Goal: Information Seeking & Learning: Learn about a topic

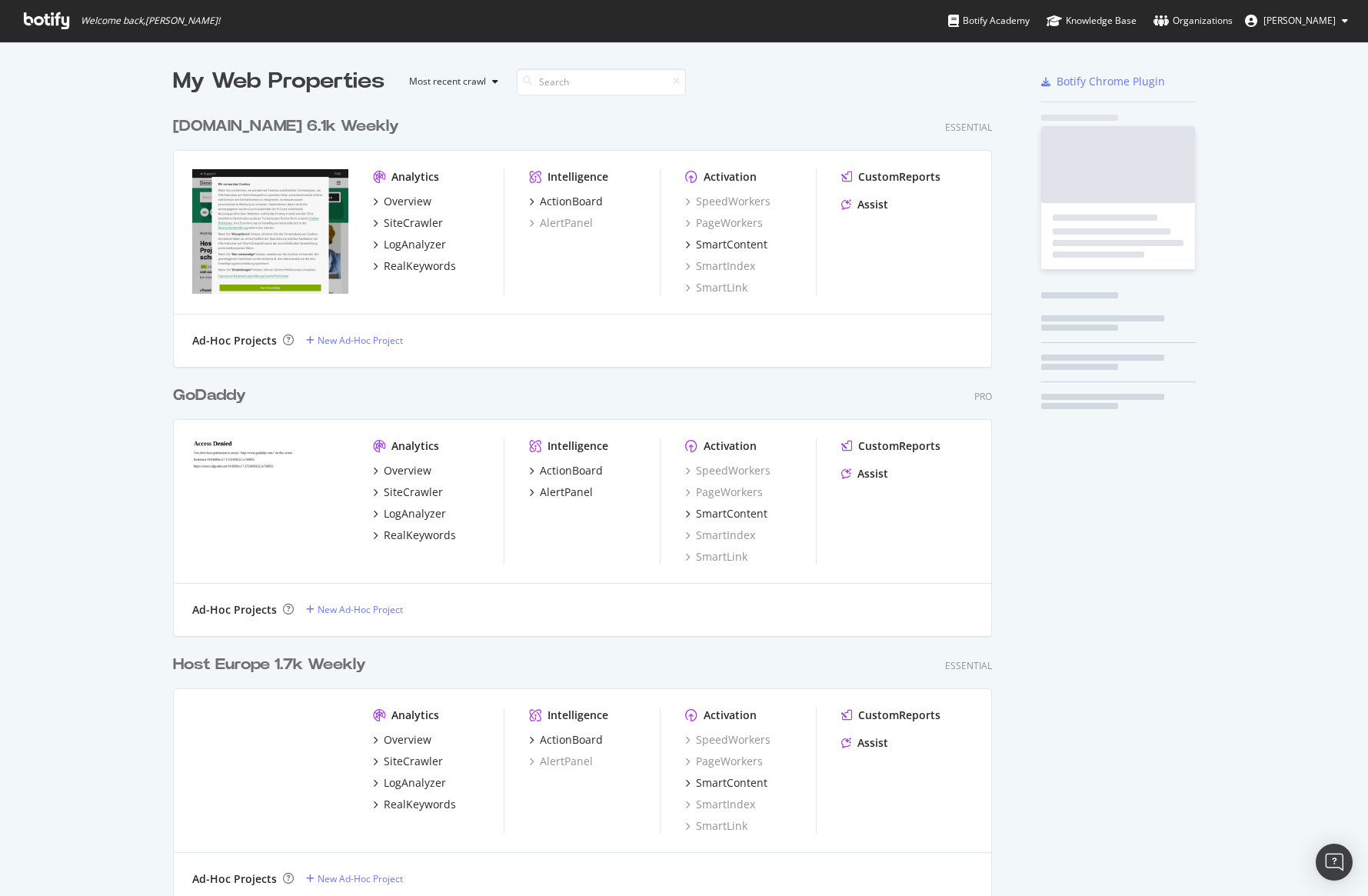
scroll to position [1098, 832]
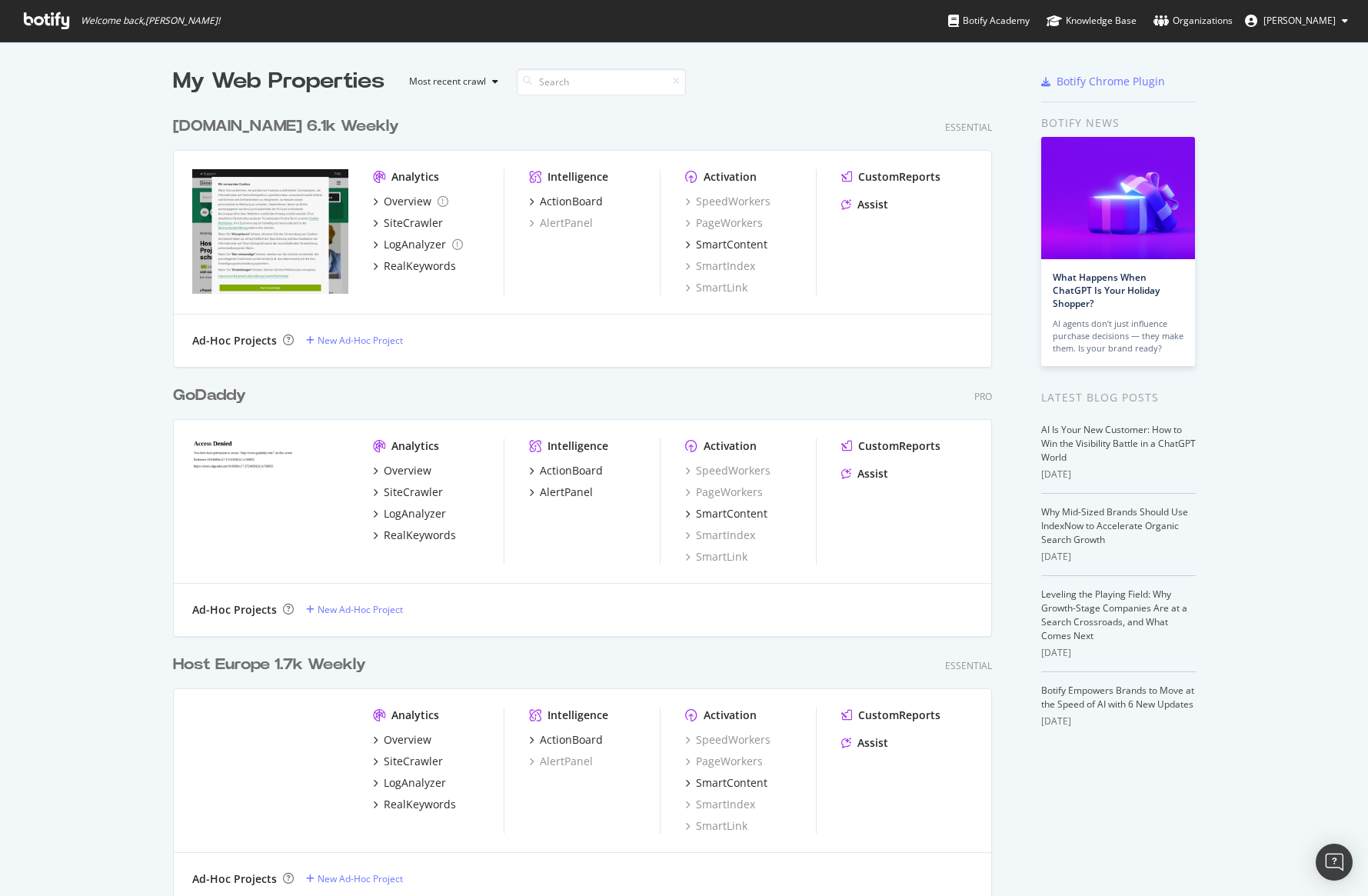
click at [99, 151] on div "My Web Properties Most recent crawl [DOMAIN_NAME] 6.1k Weekly Essential Analyti…" at bounding box center [684, 631] width 1368 height 1178
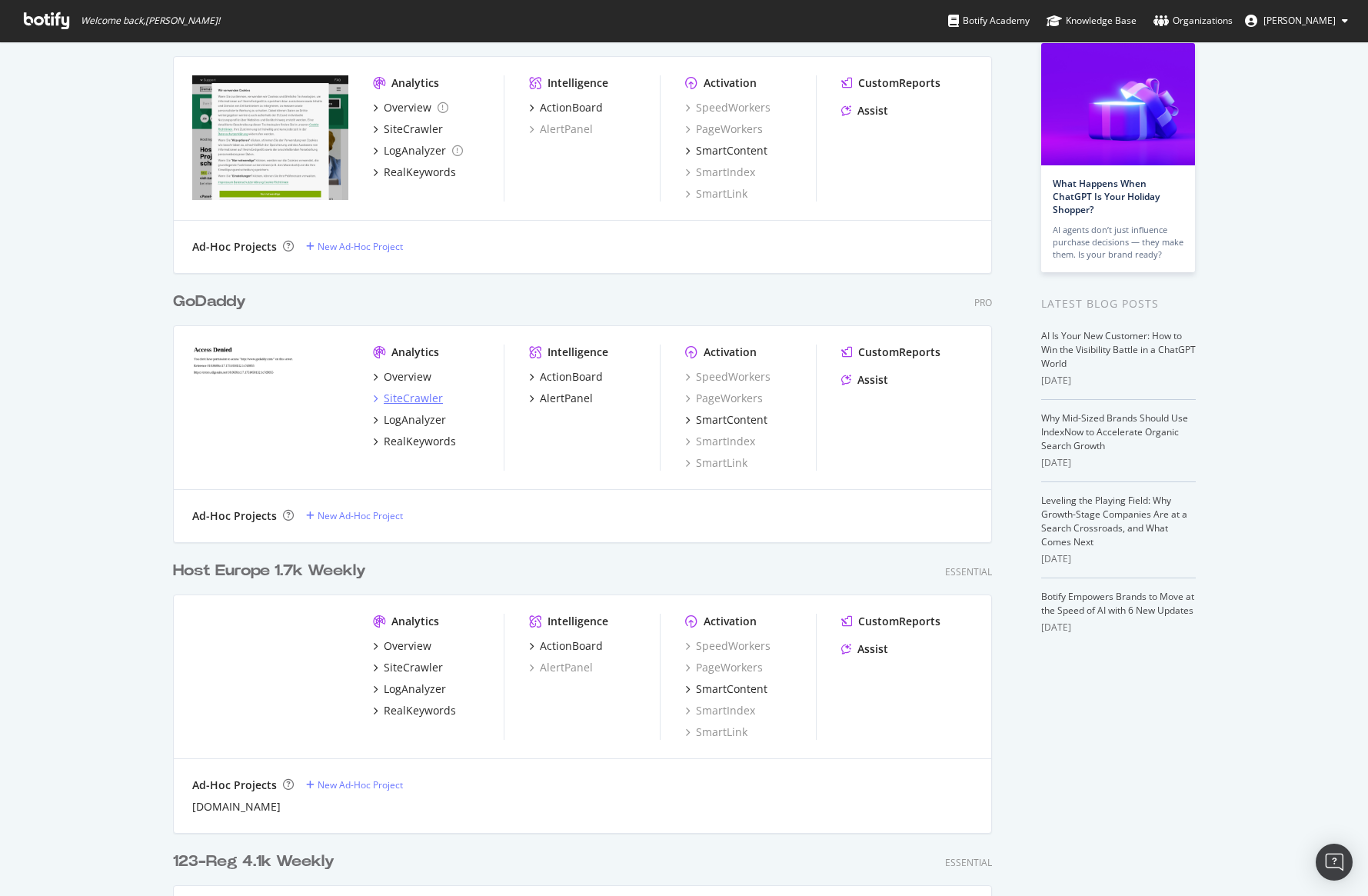
click at [405, 403] on div "SiteCrawler" at bounding box center [413, 398] width 60 height 15
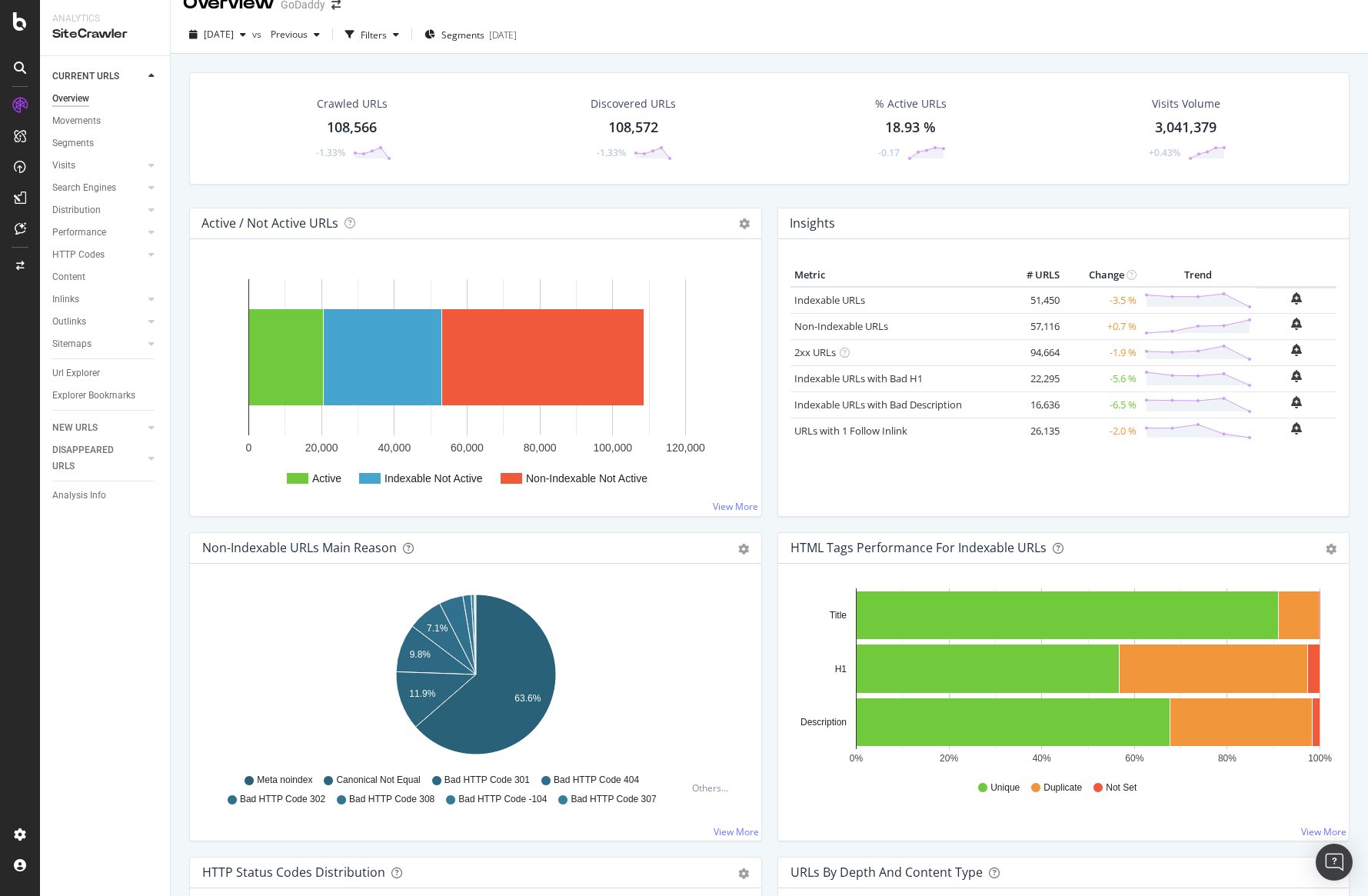
scroll to position [21, 0]
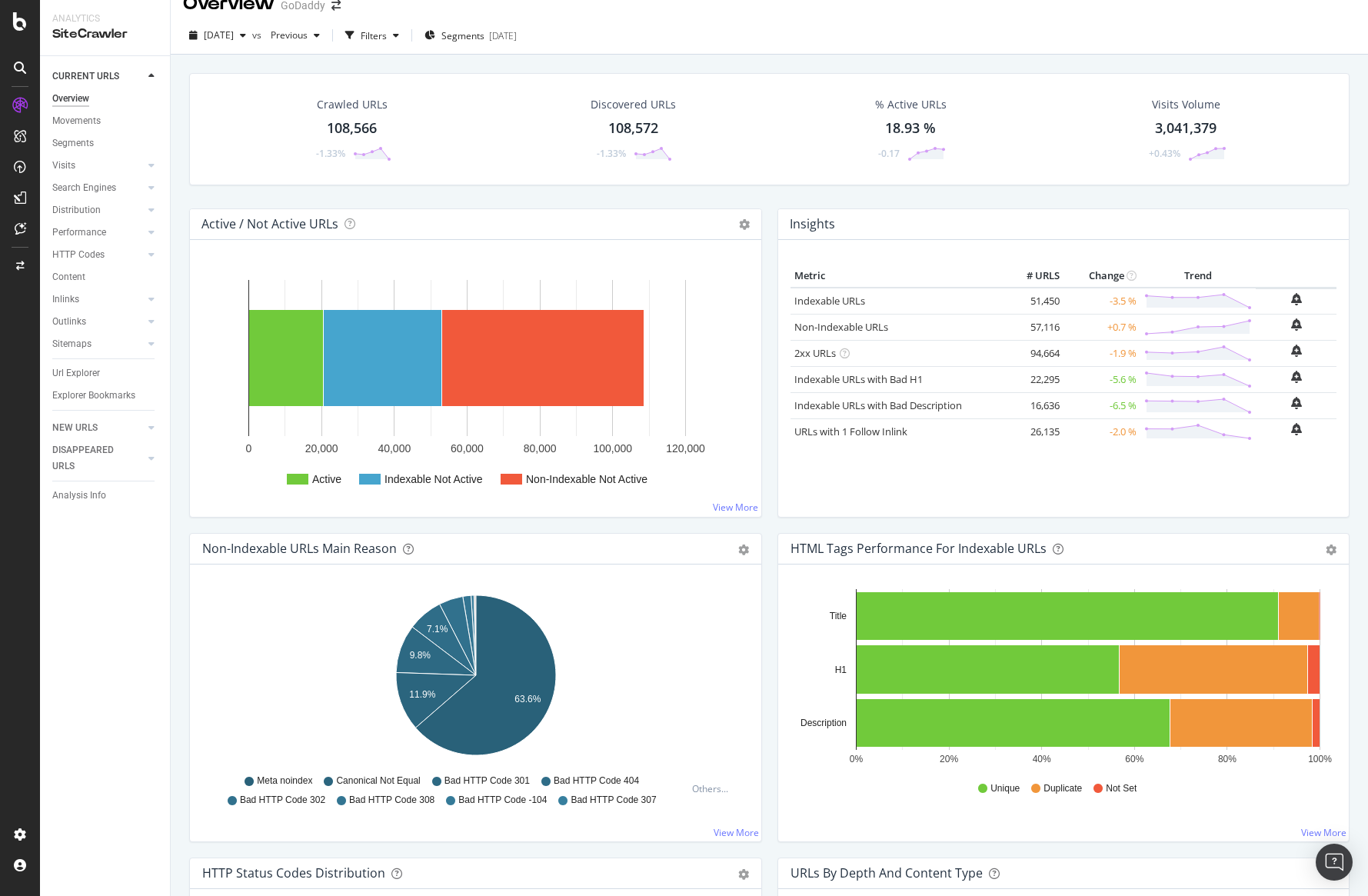
click at [445, 195] on div "Crawled URLs 108,566 -1.33% Discovered URLs 108,572 -1.33% % Active URLs 18.93 …" at bounding box center [770, 141] width 1177 height 135
click at [484, 202] on div "Crawled URLs 108,566 -1.33% Discovered URLs 108,572 -1.33% % Active URLs 18.93 …" at bounding box center [770, 141] width 1177 height 135
click at [200, 196] on div "Crawled URLs 108,566 -1.33% Discovered URLs 108,572 -1.33% % Active URLs 18.93 …" at bounding box center [770, 141] width 1177 height 135
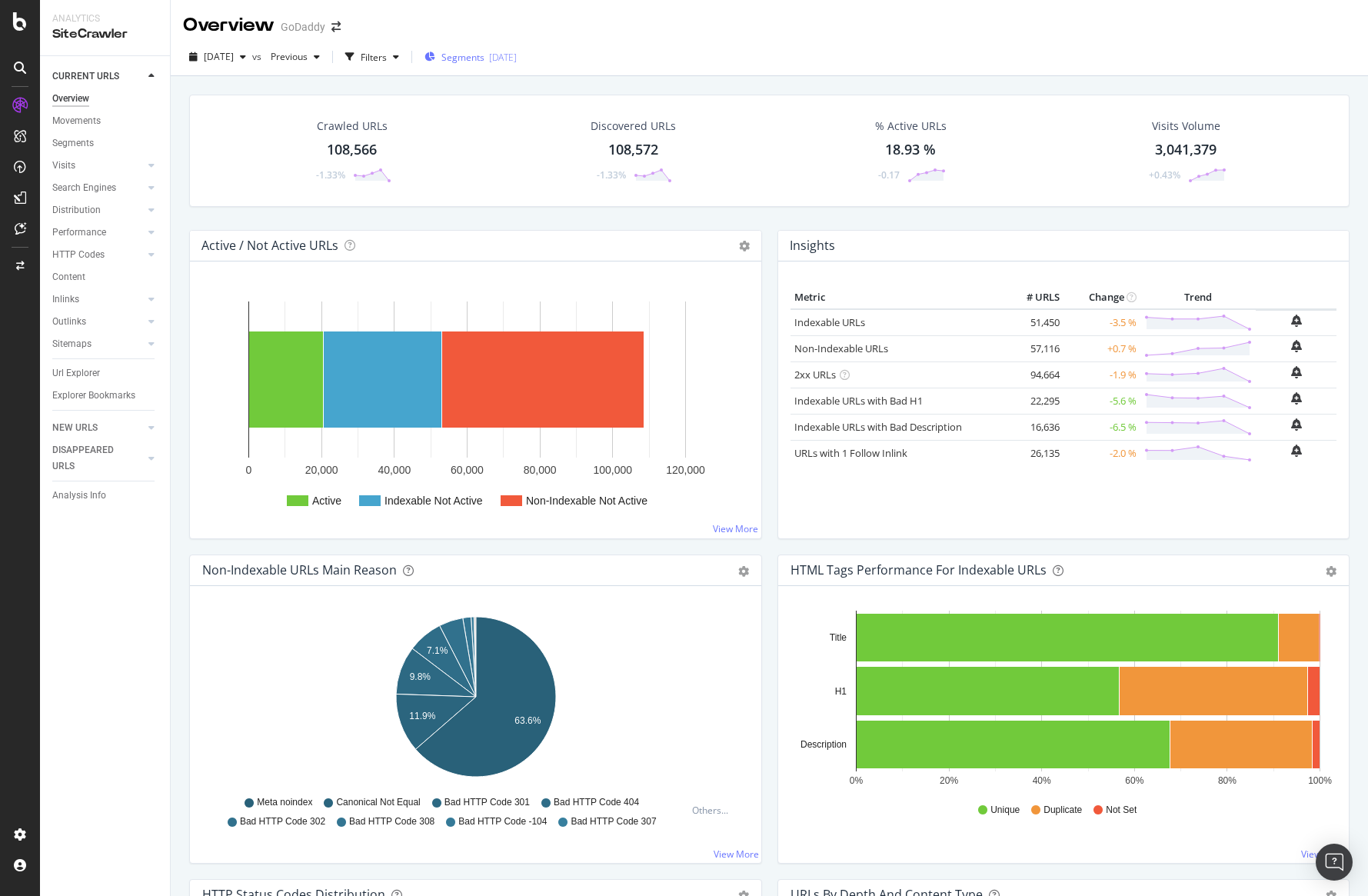
click at [476, 65] on div "Segments [DATE]" at bounding box center [471, 57] width 93 height 23
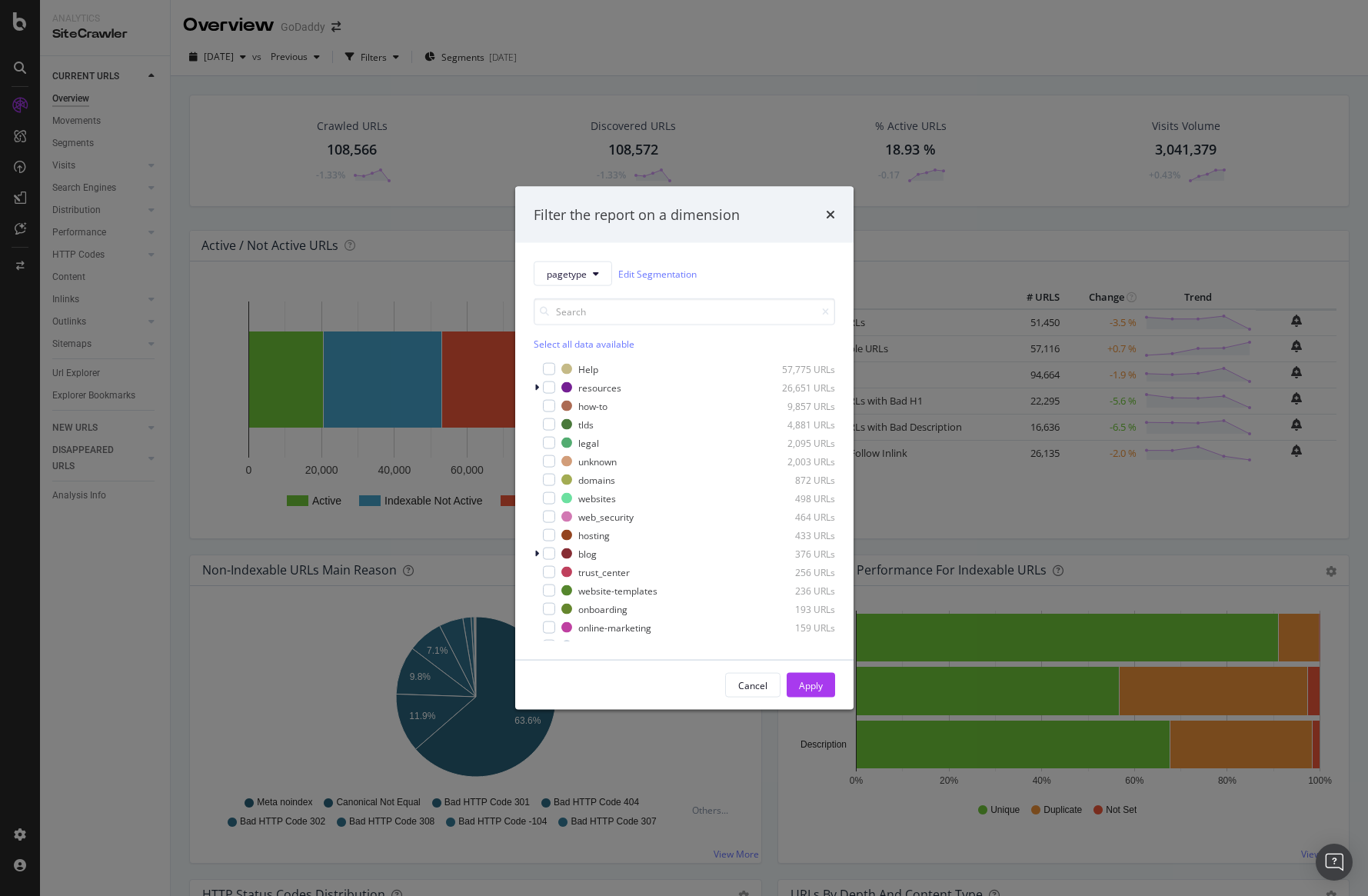
click at [587, 289] on div "Select all data available Help 57,775 URLs resources 26,651 URLs how-to 9,857 U…" at bounding box center [684, 463] width 302 height 355
click at [589, 278] on button "pagetype" at bounding box center [573, 274] width 78 height 25
click at [598, 432] on div "FOScontent" at bounding box center [598, 443] width 127 height 22
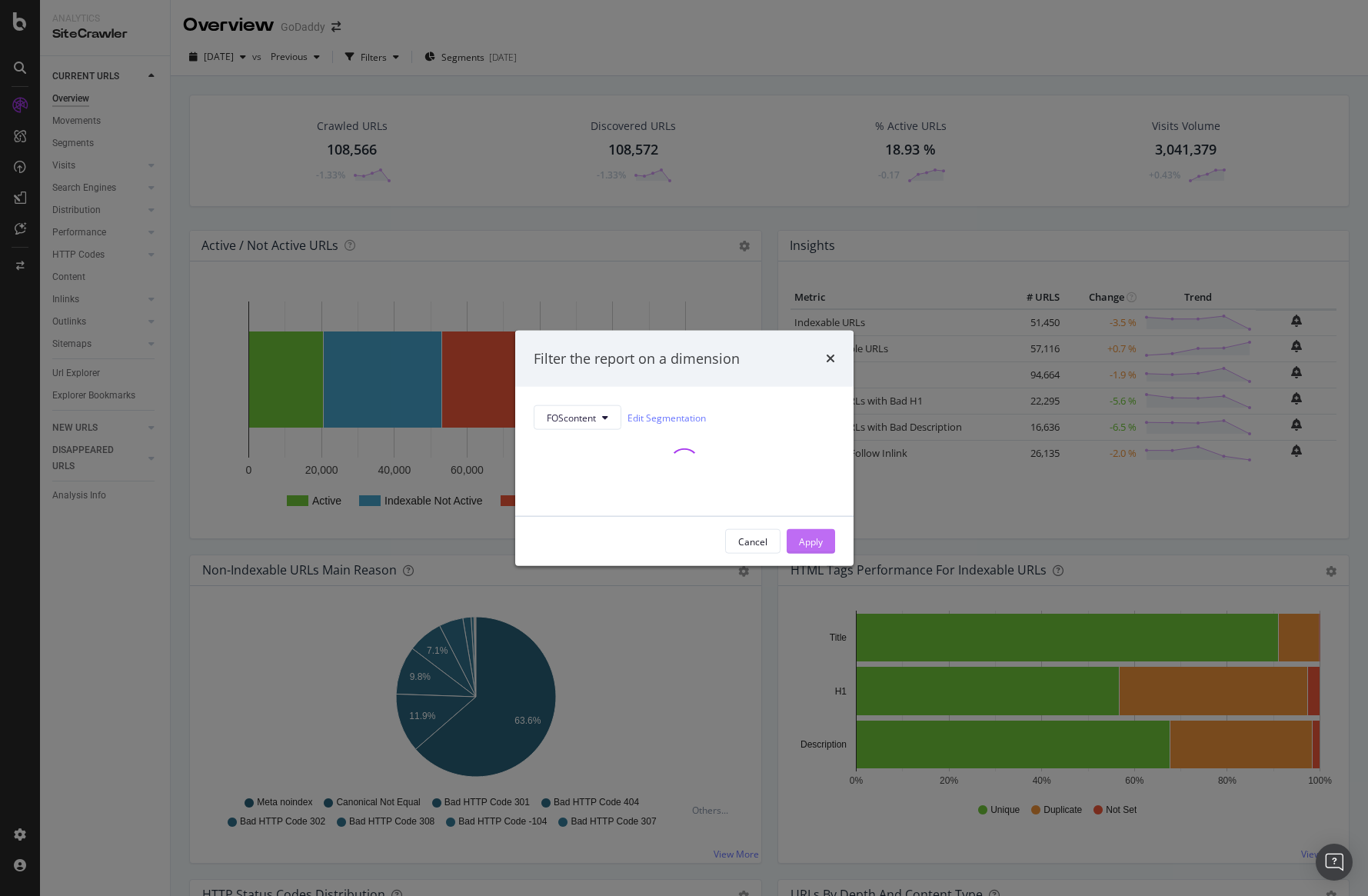
click at [799, 536] on div "Apply" at bounding box center [810, 541] width 24 height 13
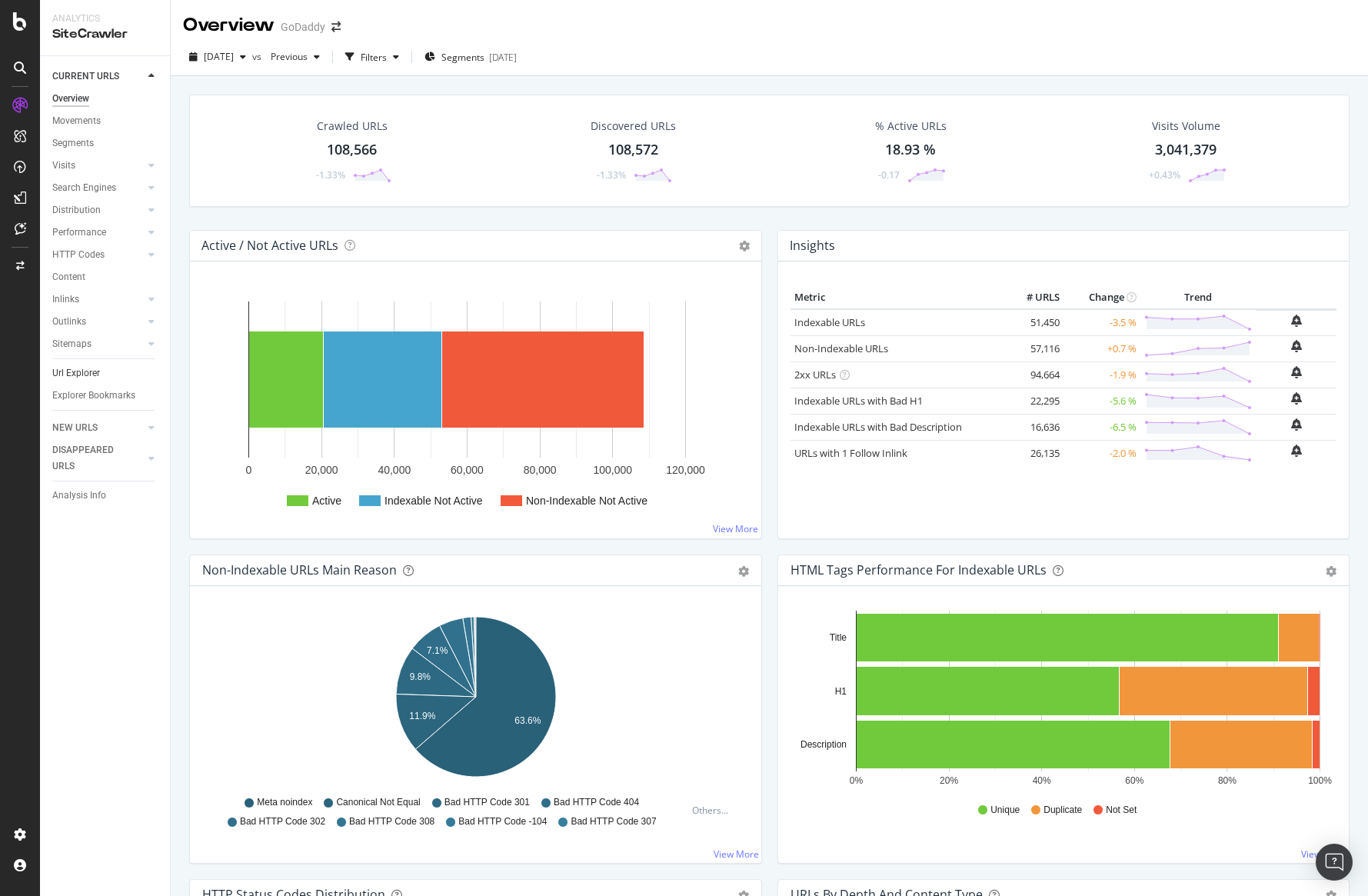
click at [102, 370] on link "Url Explorer" at bounding box center [106, 373] width 107 height 16
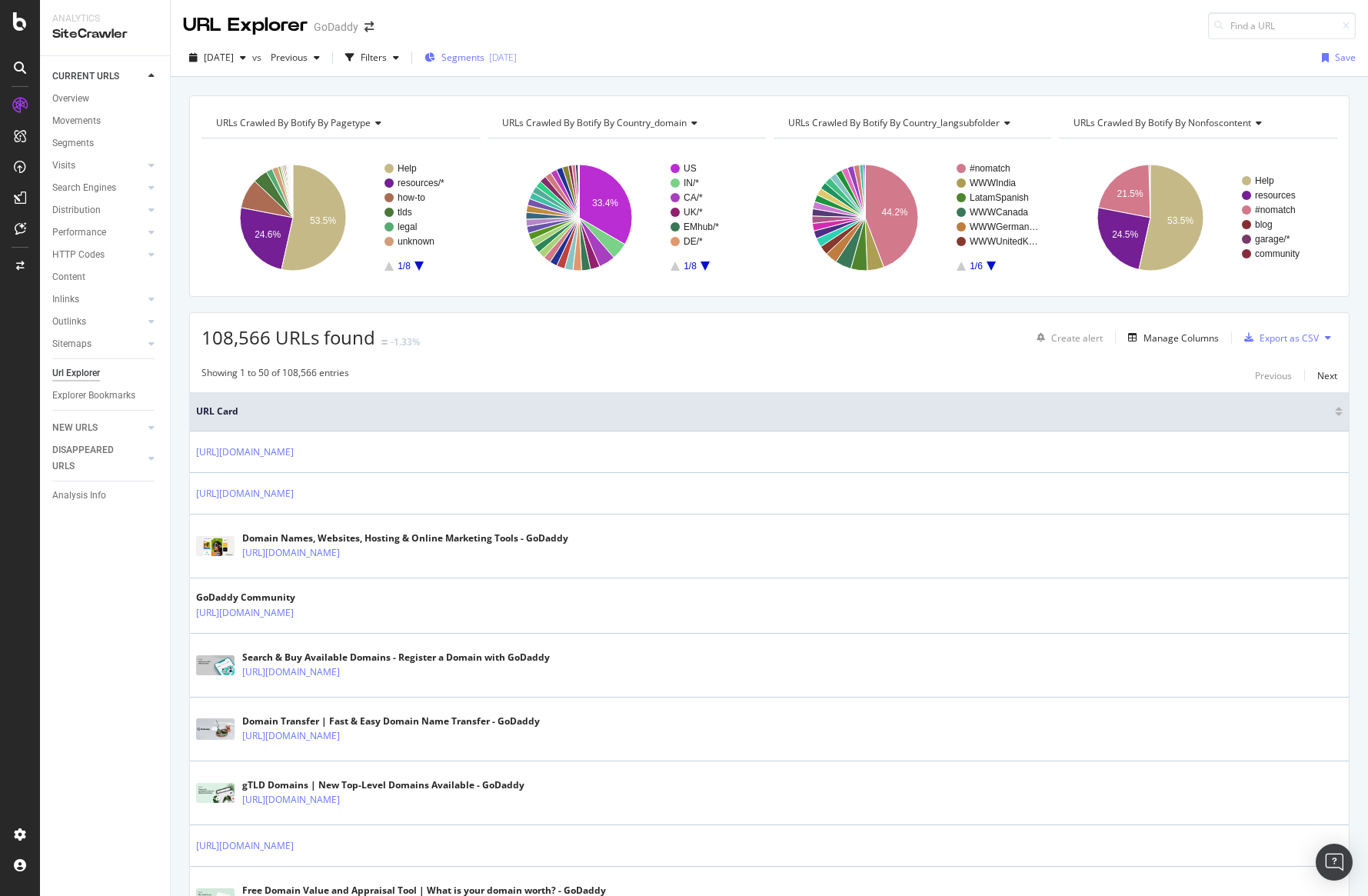
click at [484, 58] on span "Segments" at bounding box center [463, 57] width 43 height 13
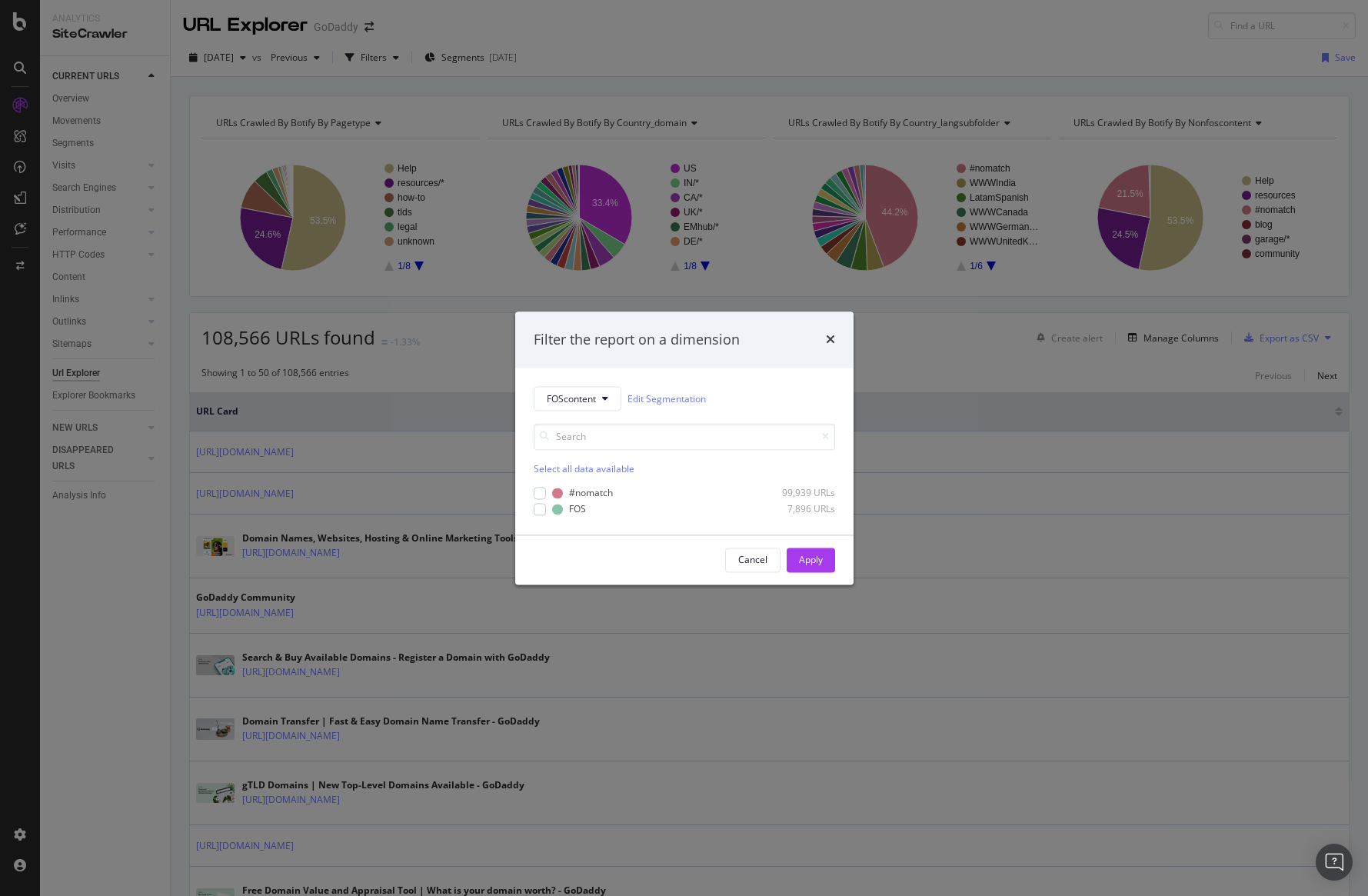
click at [541, 514] on div "modal" at bounding box center [540, 509] width 12 height 12
click at [817, 553] on div "Apply" at bounding box center [810, 559] width 24 height 13
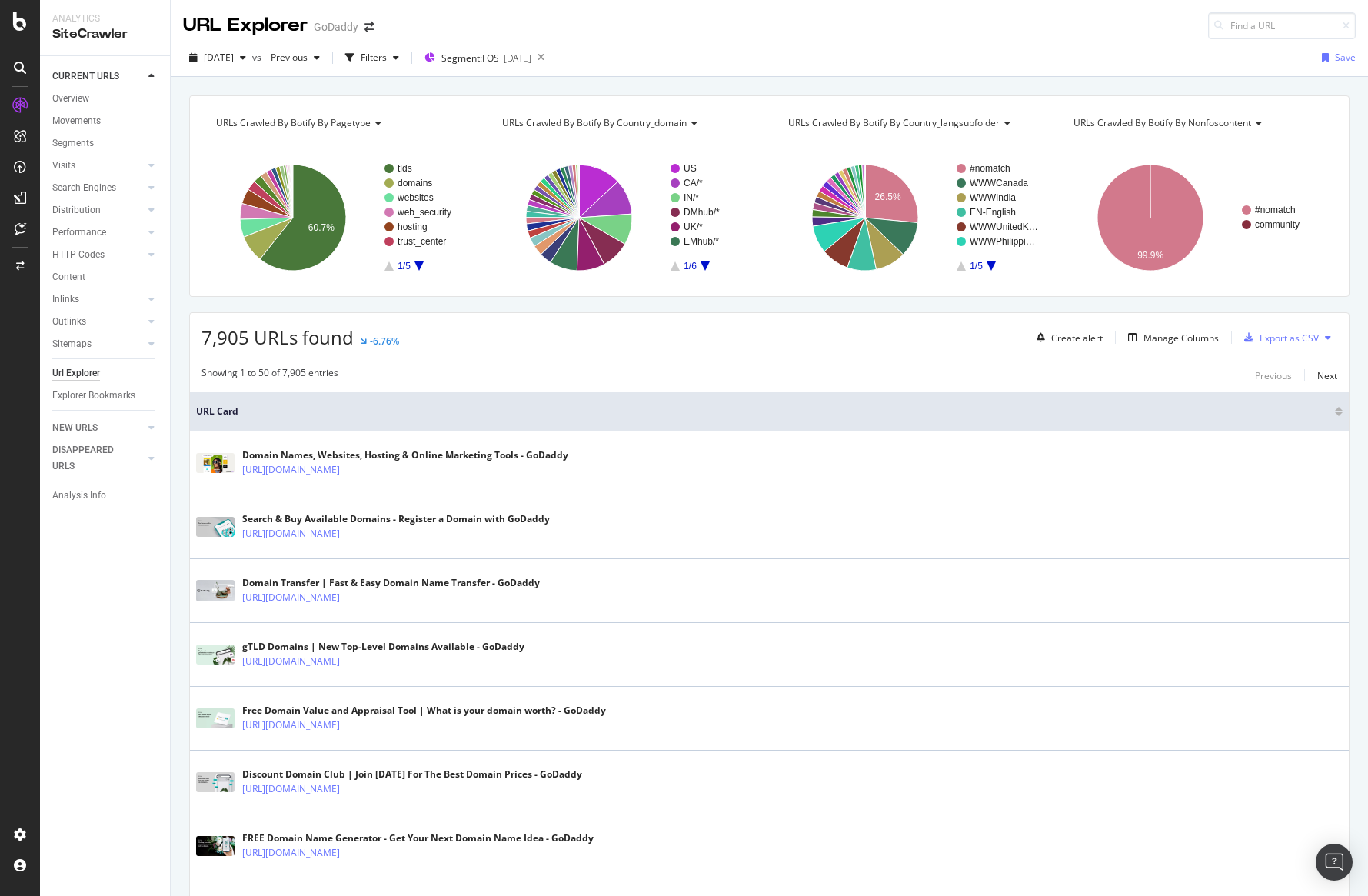
click at [746, 295] on div "URLs Crawled By Botify By pagetype Chart (by Value) Table Expand Export as CSV …" at bounding box center [769, 196] width 1160 height 201
click at [383, 86] on div "URLs Crawled By Botify By pagetype Chart (by Value) Table Expand Export as CSV …" at bounding box center [770, 94] width 1198 height 37
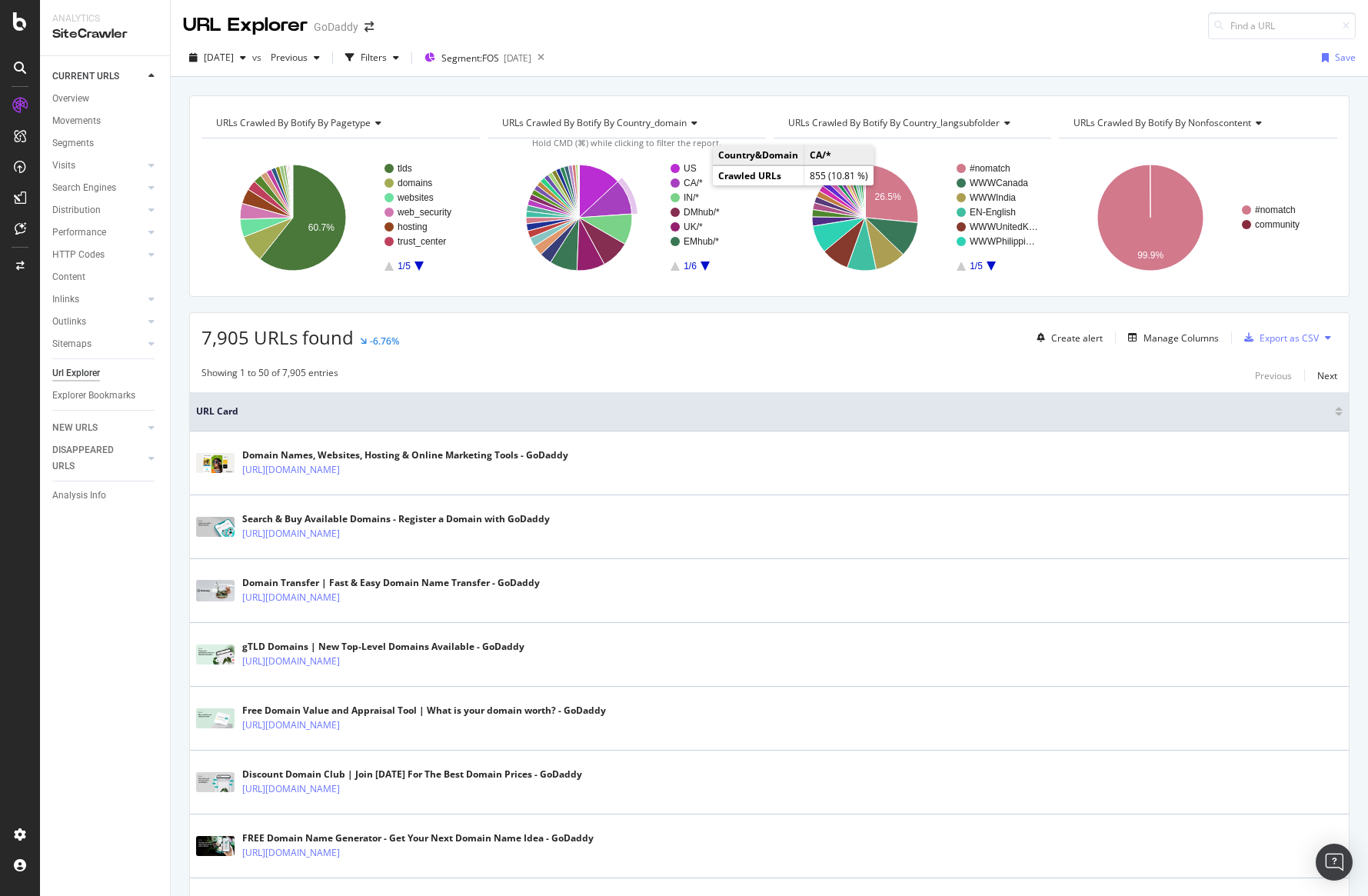
click at [697, 183] on text "CA/*" at bounding box center [694, 183] width 20 height 11
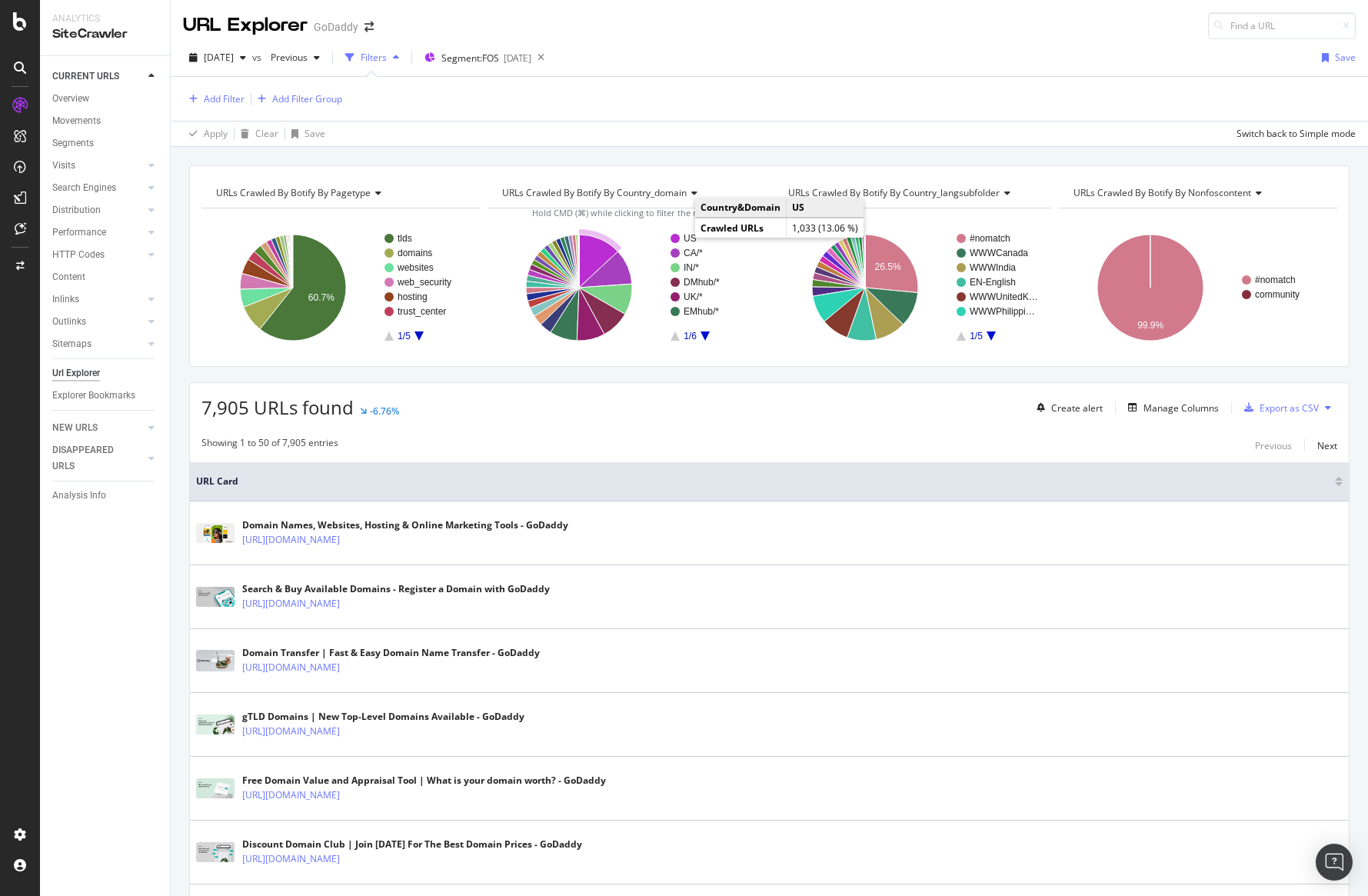
click at [688, 237] on text "US" at bounding box center [690, 239] width 13 height 11
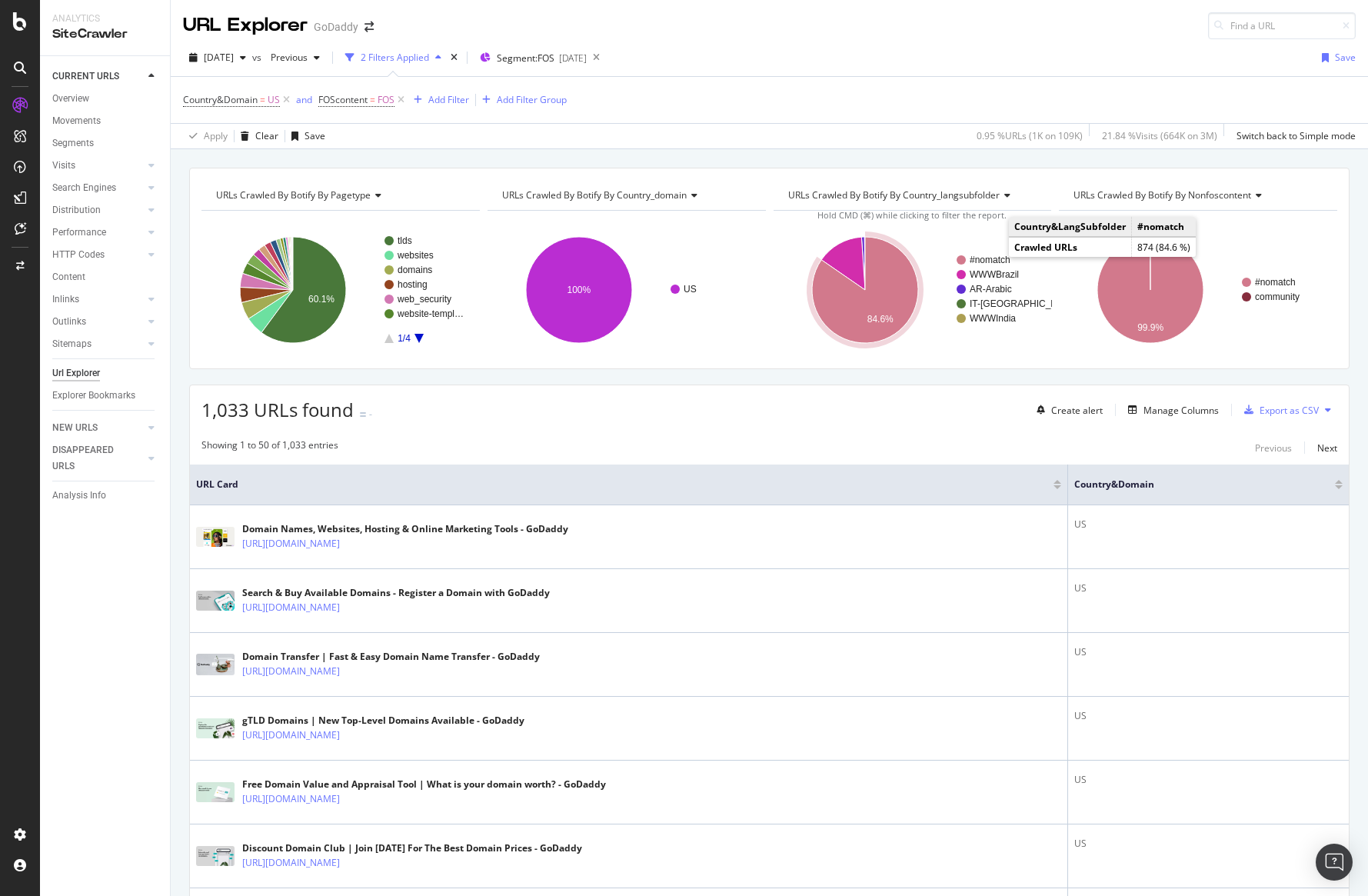
click at [972, 257] on text "#nomatch" at bounding box center [990, 260] width 41 height 11
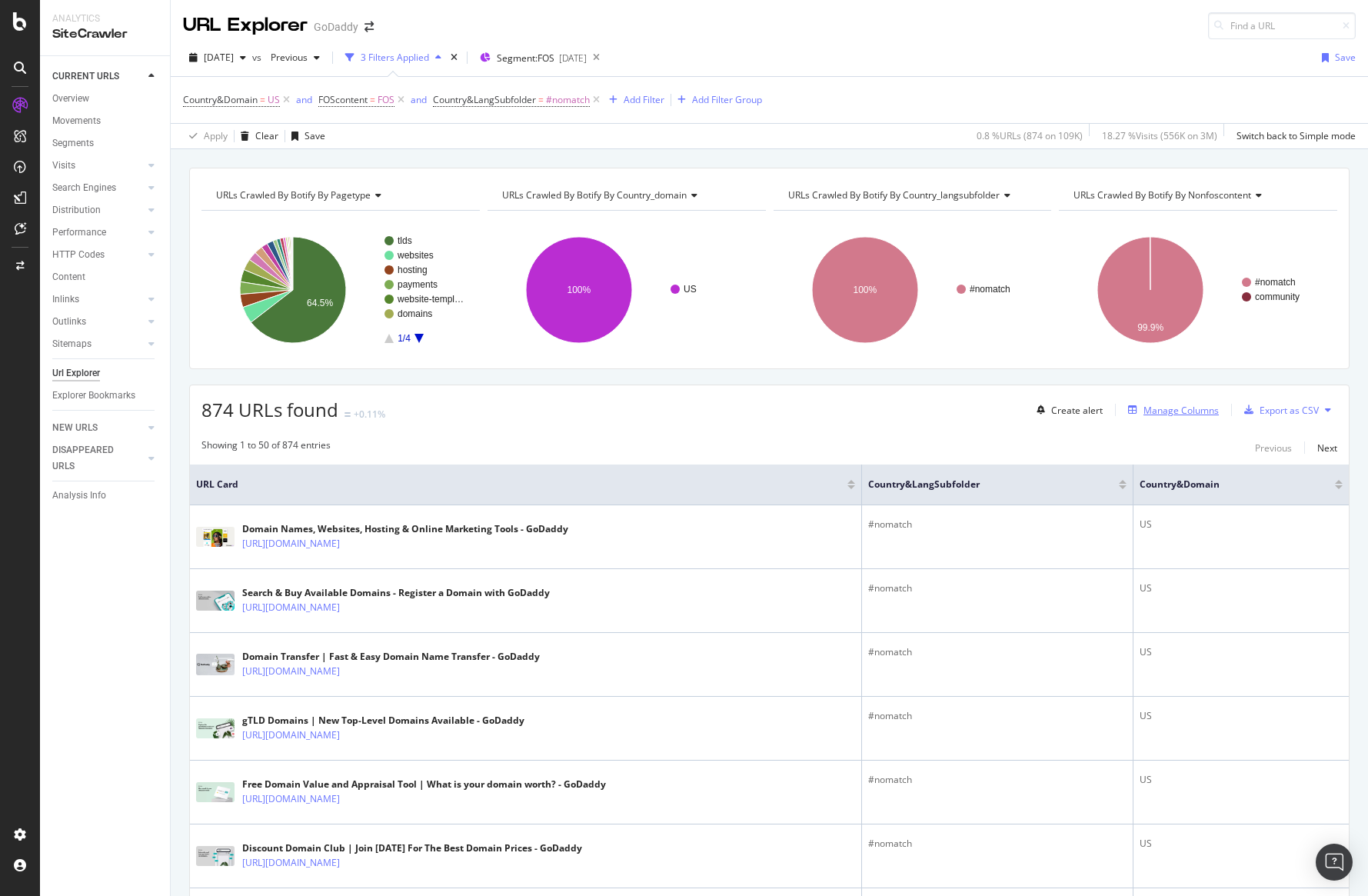
click at [1170, 408] on div "Manage Columns" at bounding box center [1181, 410] width 76 height 13
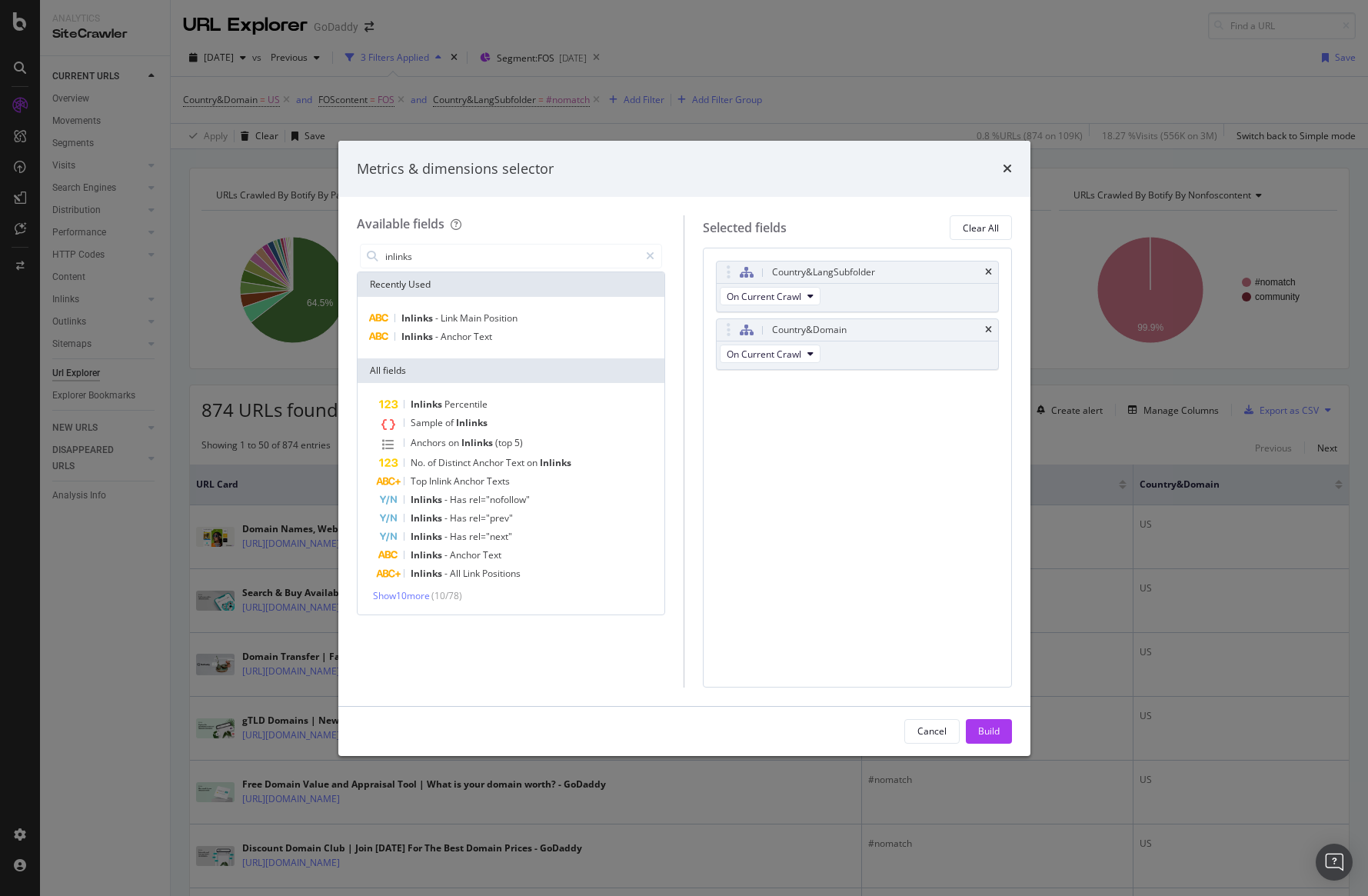
type input "inlinks"
click at [436, 600] on div "Show 10 more ( 10 / 78 )" at bounding box center [511, 596] width 302 height 13
click at [436, 595] on span "( 10 / 78 )" at bounding box center [447, 596] width 31 height 13
click at [414, 595] on span "Show 10 more" at bounding box center [402, 596] width 57 height 13
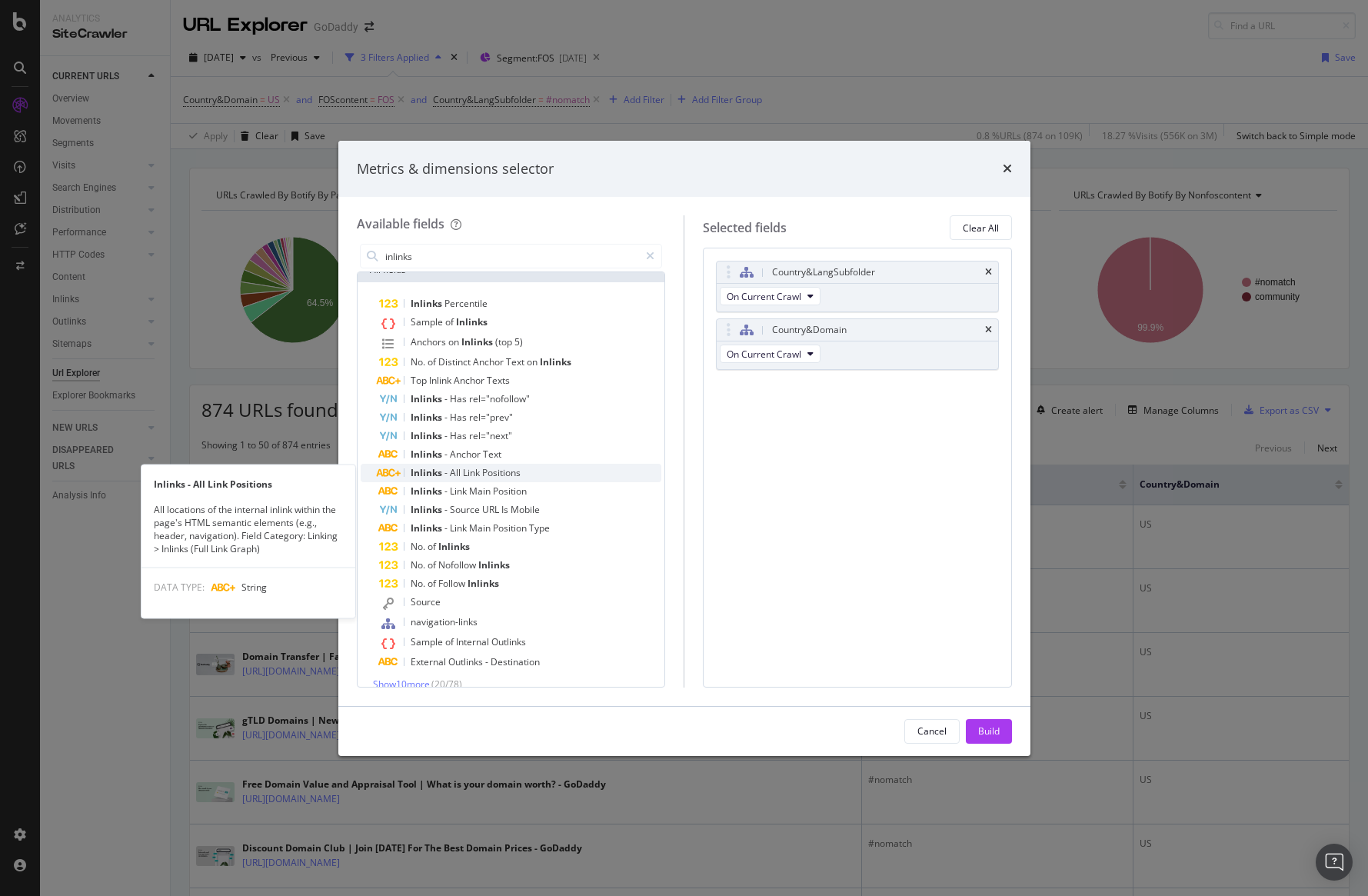
scroll to position [102, 0]
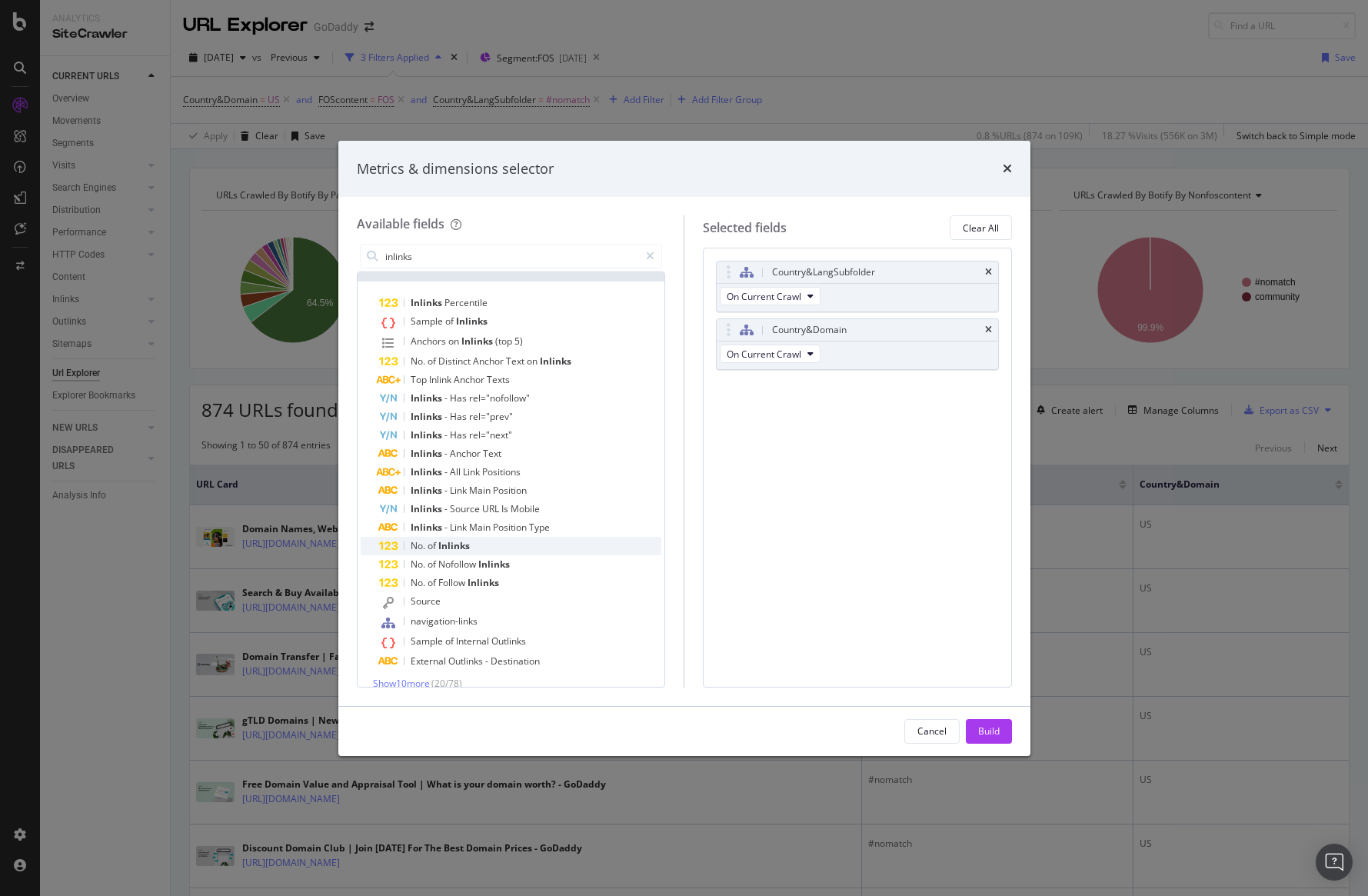
click at [509, 548] on div "No. of Inlinks" at bounding box center [521, 546] width 283 height 19
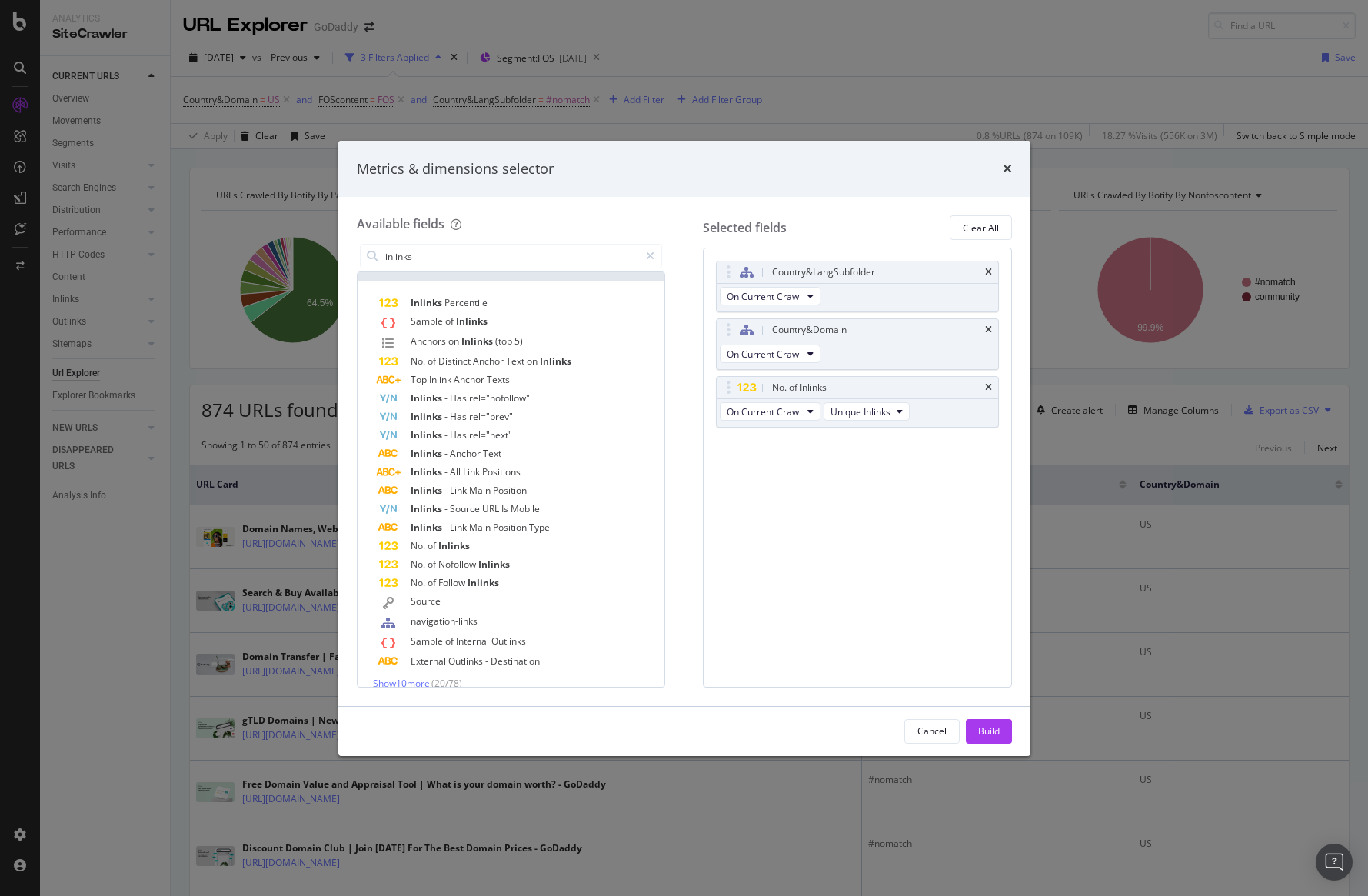
click at [973, 715] on div "Cancel Build" at bounding box center [684, 731] width 692 height 49
click at [989, 724] on div "Build" at bounding box center [989, 731] width 21 height 23
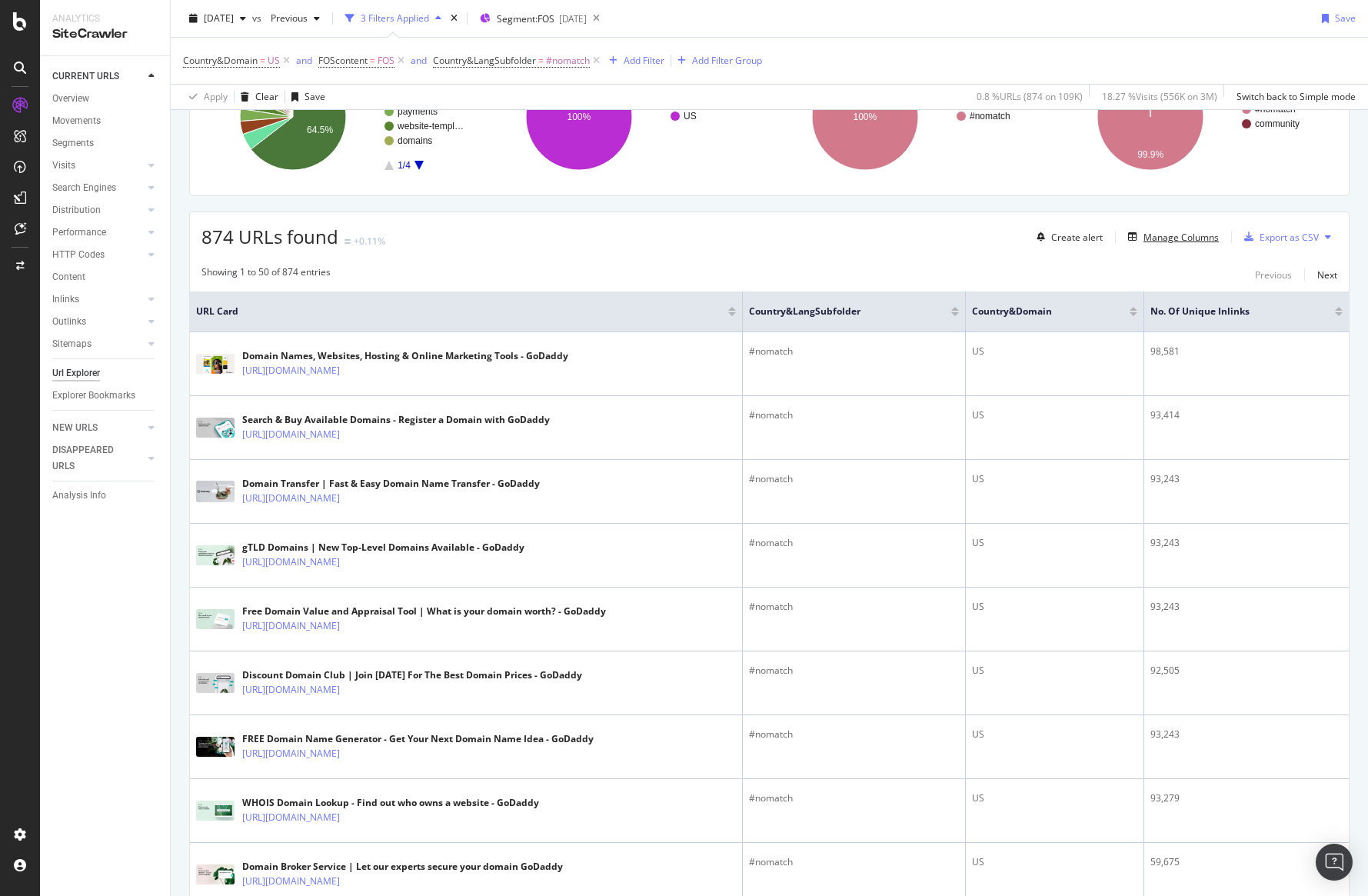
scroll to position [194, 0]
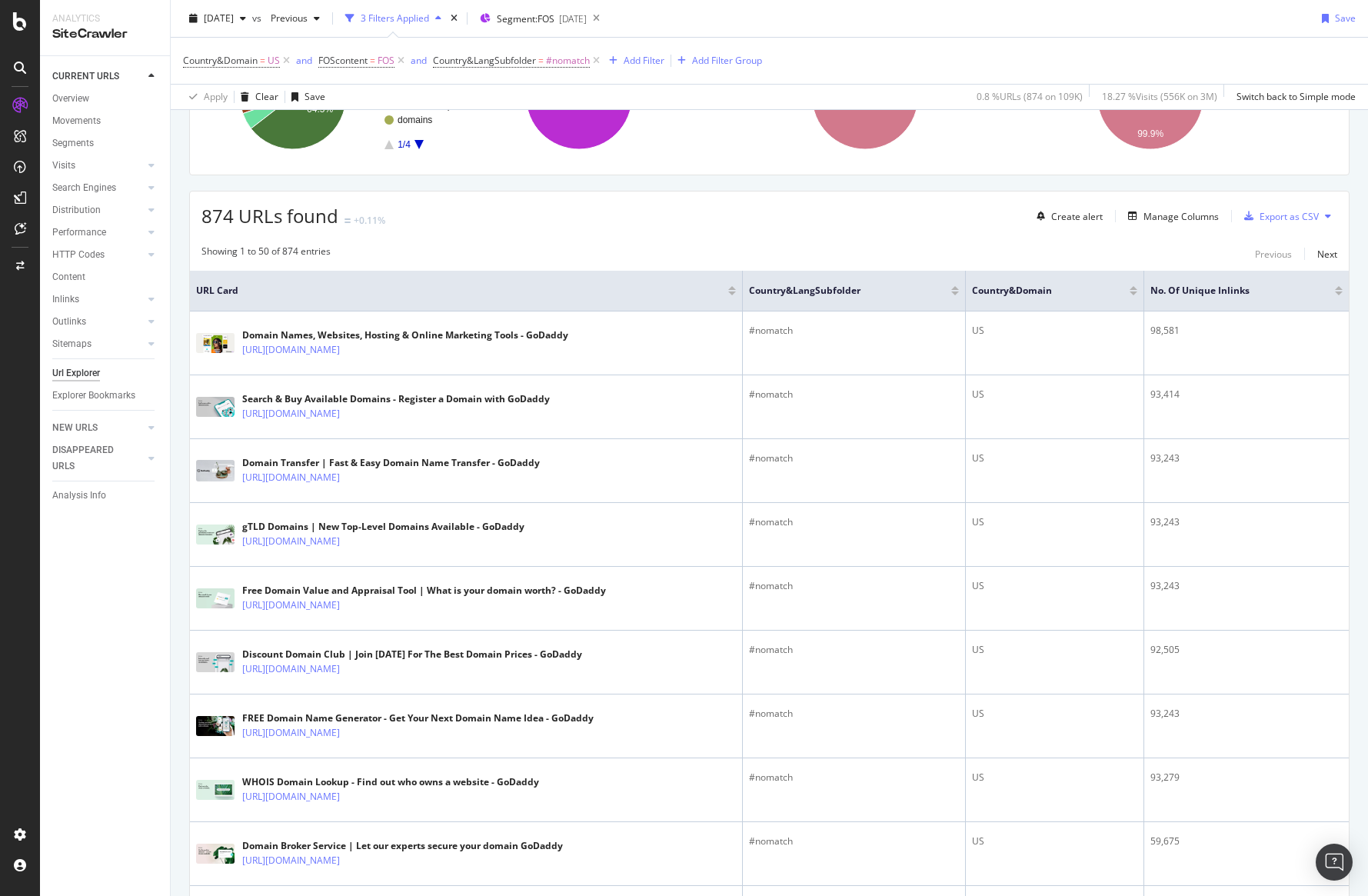
click at [1338, 296] on div at bounding box center [1339, 293] width 8 height 4
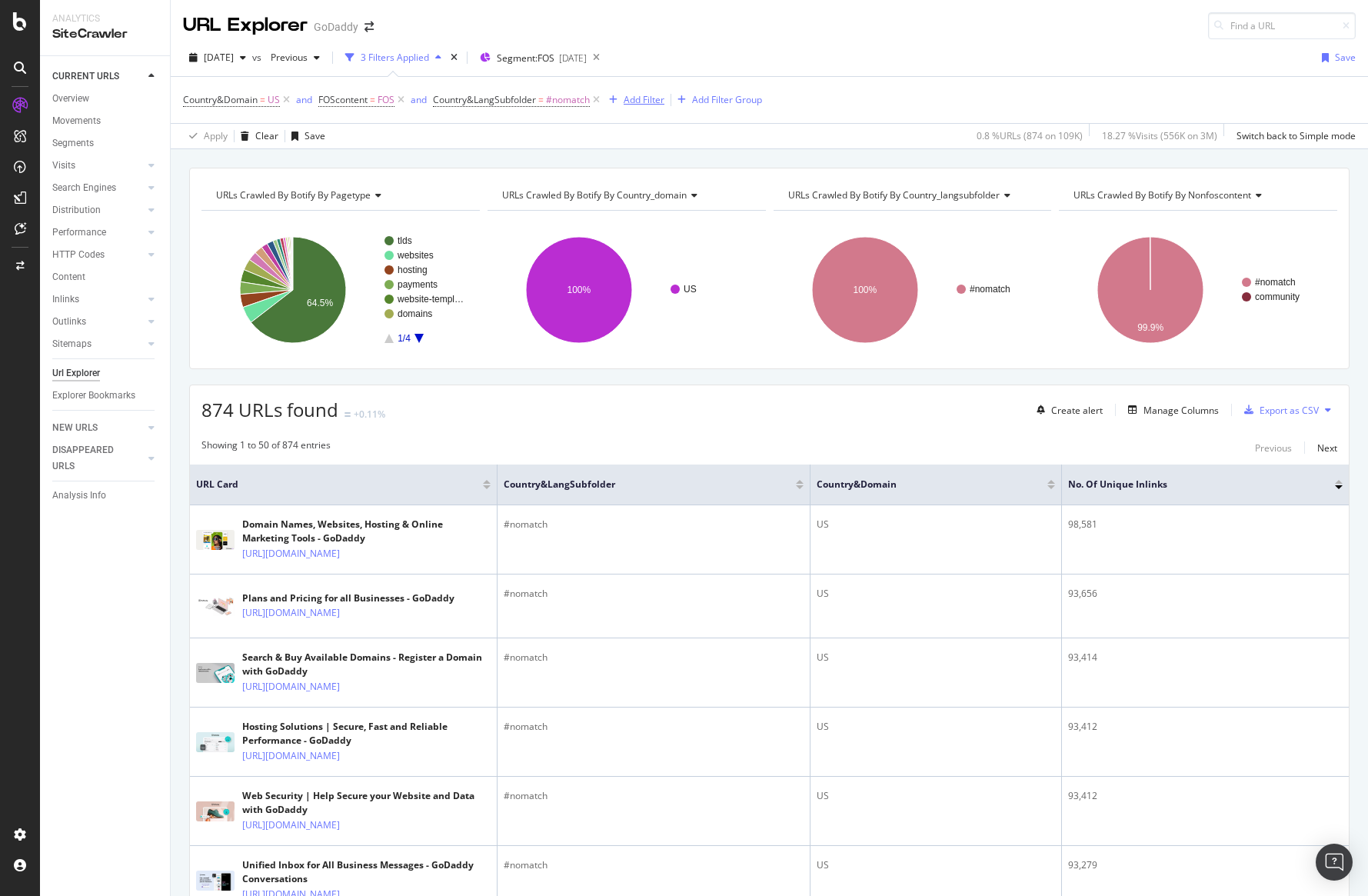
click at [649, 102] on div "Add Filter" at bounding box center [644, 100] width 41 height 13
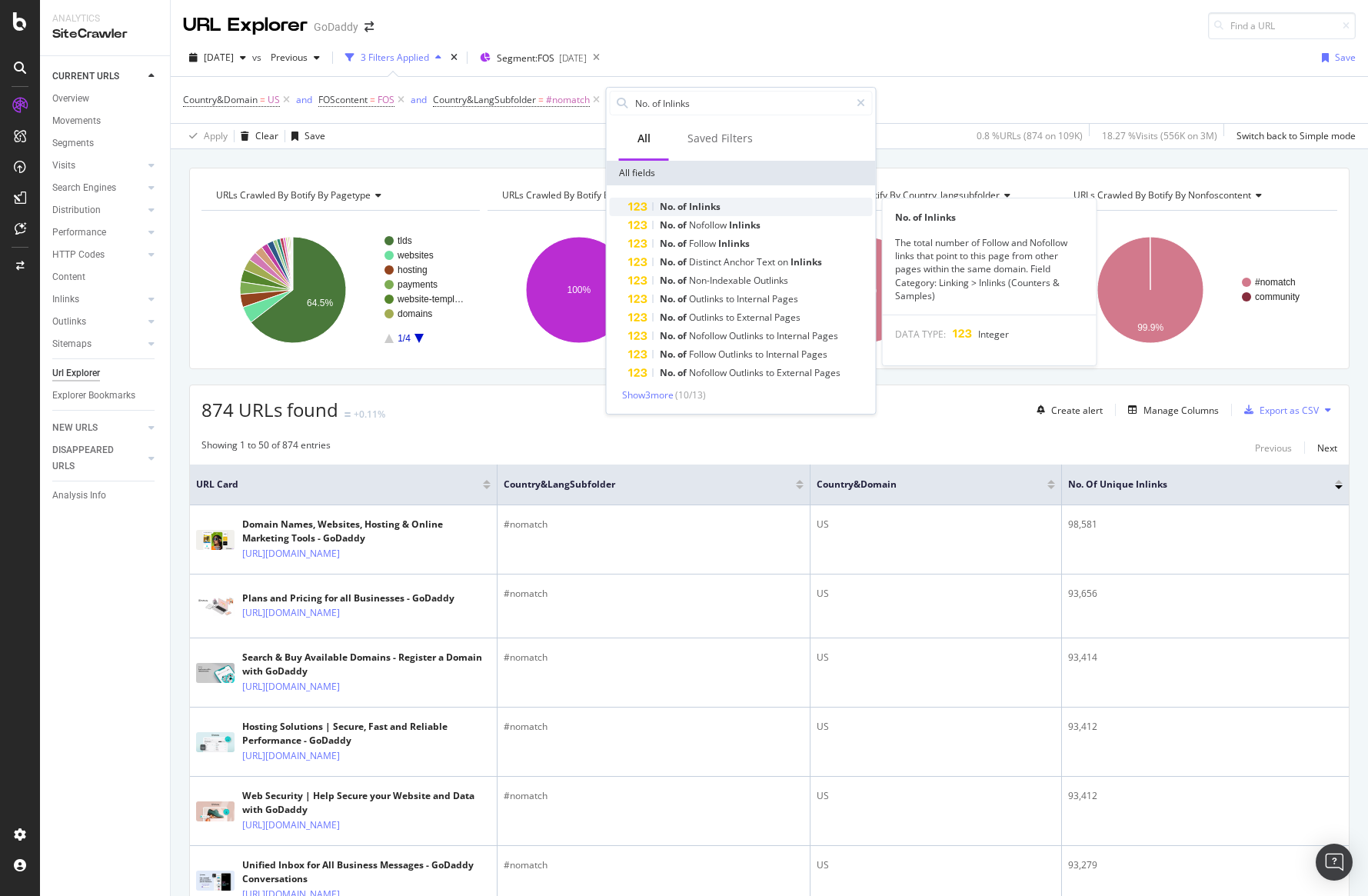
type input "No. of Inlinks"
click at [726, 200] on div "No. of Inlinks" at bounding box center [751, 207] width 245 height 19
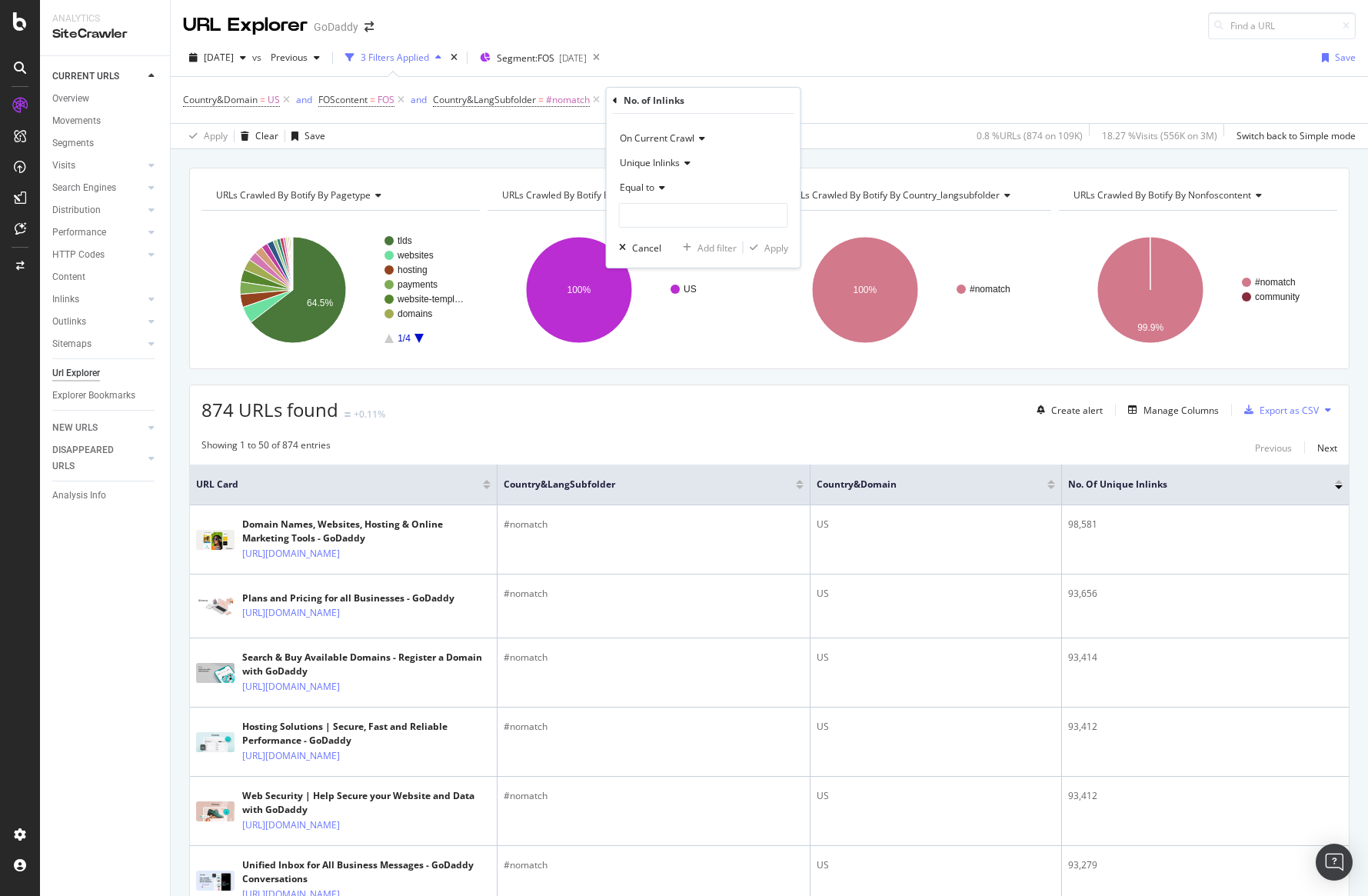
click at [660, 188] on icon at bounding box center [660, 188] width 11 height 9
click at [669, 297] on span "Greater than" at bounding box center [655, 299] width 55 height 13
click at [664, 214] on input "number" at bounding box center [704, 216] width 169 height 25
type input "90"
click at [781, 253] on div "Apply" at bounding box center [776, 248] width 24 height 13
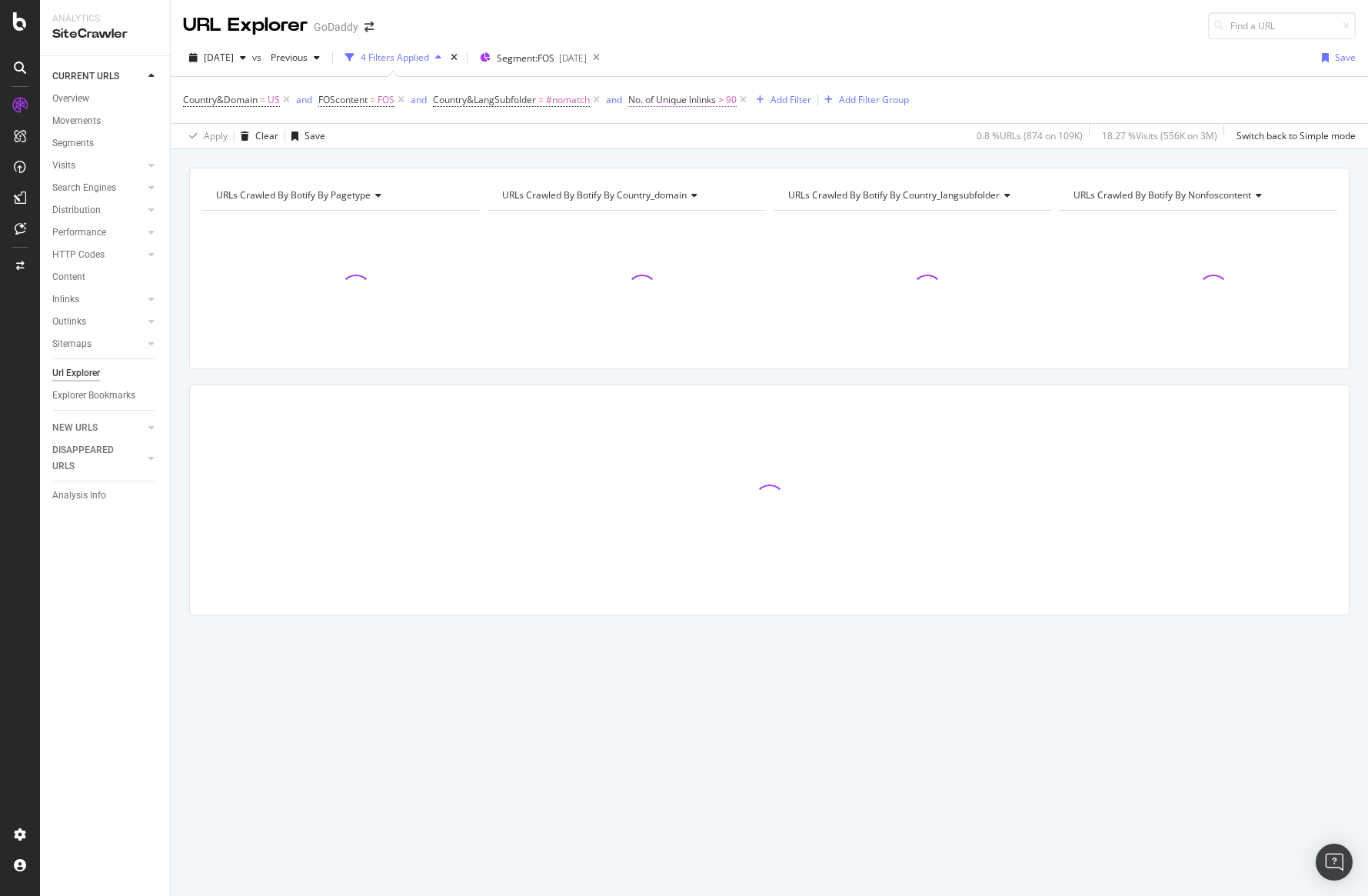
click at [699, 100] on span "No. of Unique Inlinks" at bounding box center [672, 100] width 87 height 13
click at [693, 217] on input "90" at bounding box center [729, 213] width 169 height 25
type input "90000"
click at [810, 246] on div "Apply" at bounding box center [802, 246] width 24 height 13
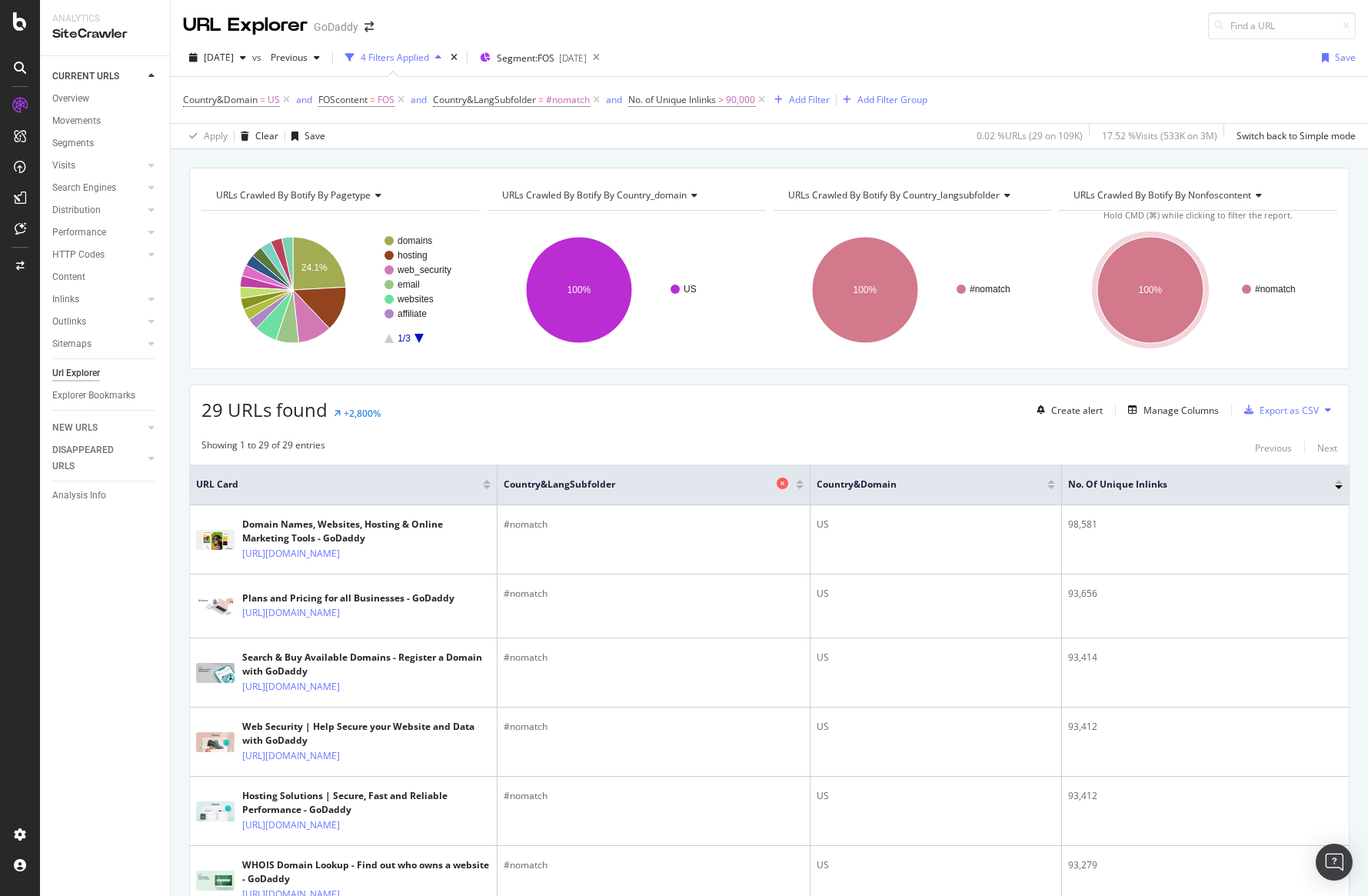
scroll to position [155, 0]
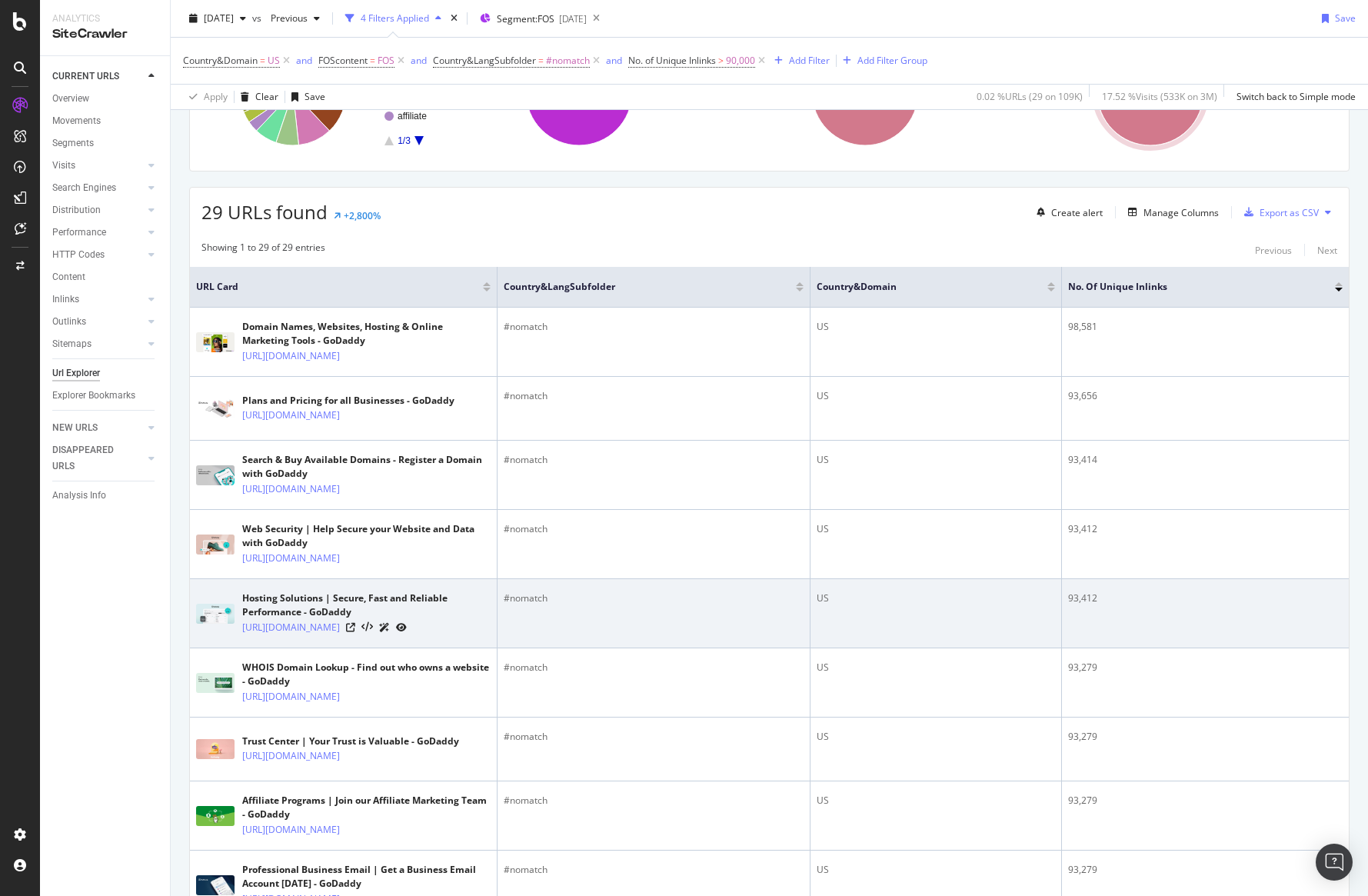
scroll to position [415, 0]
